Goal: Information Seeking & Learning: Learn about a topic

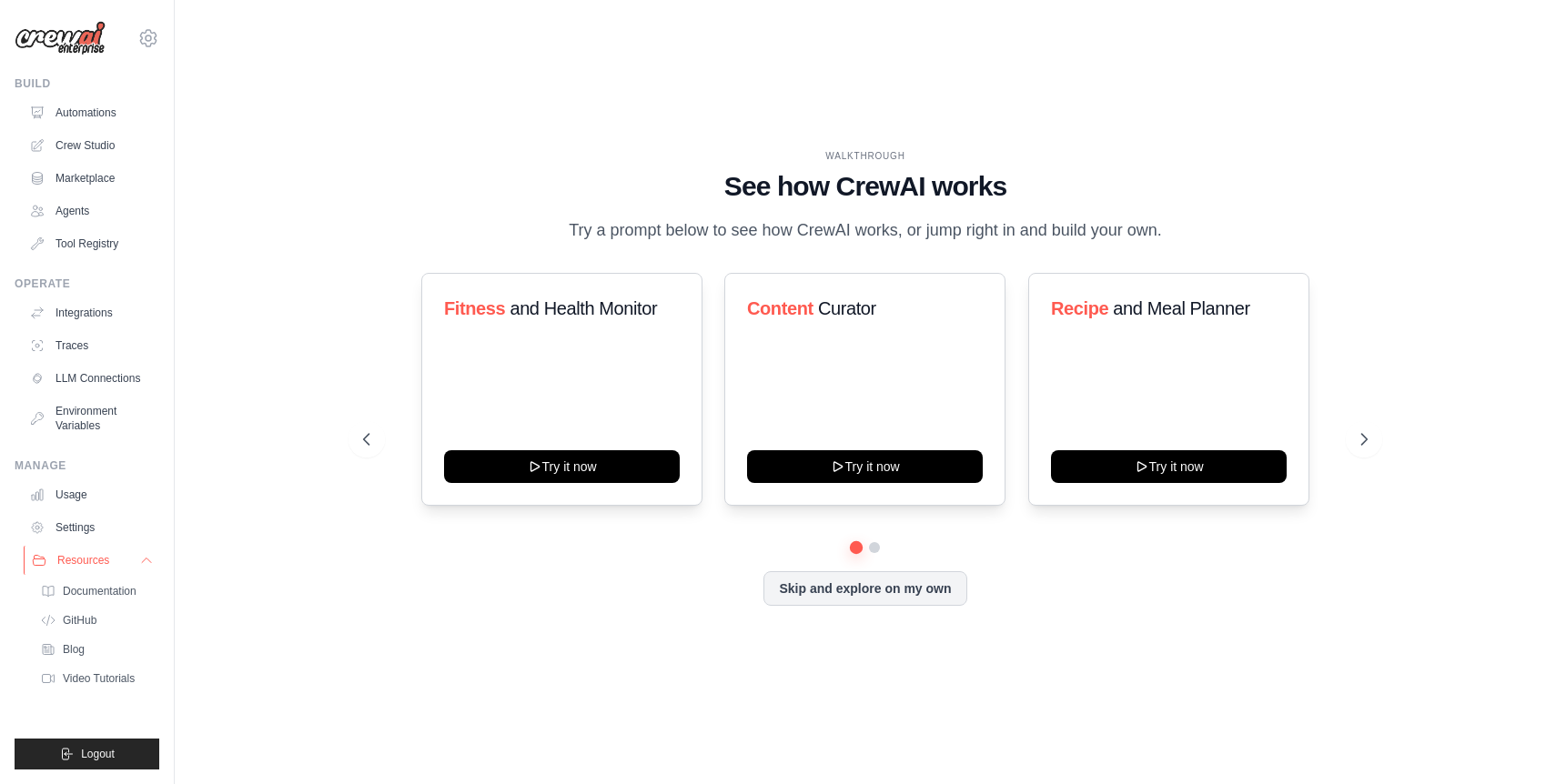
click at [80, 564] on span "Resources" at bounding box center [83, 560] width 52 height 14
click at [85, 593] on span "Documentation" at bounding box center [101, 591] width 74 height 14
